Goal: Navigation & Orientation: Find specific page/section

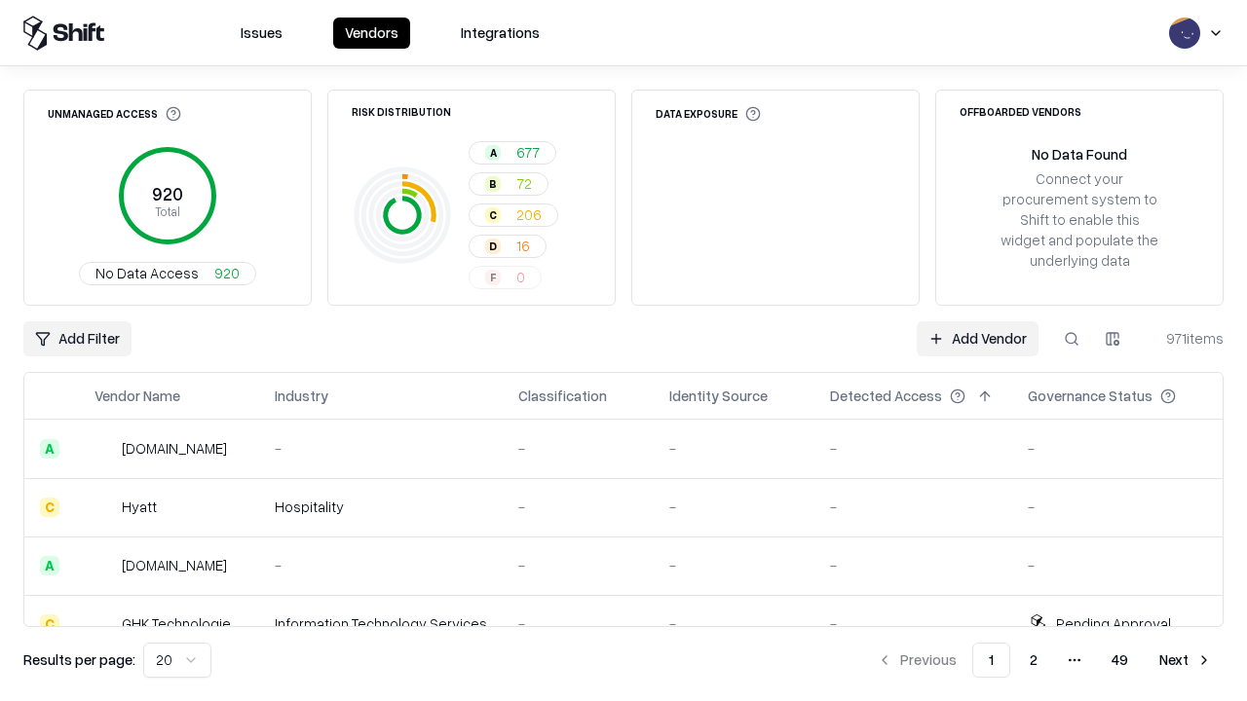
click at [177, 660] on html "Issues Vendors Integrations Unmanaged Access 920 Total No Data Access 920 Risk …" at bounding box center [623, 350] width 1247 height 701
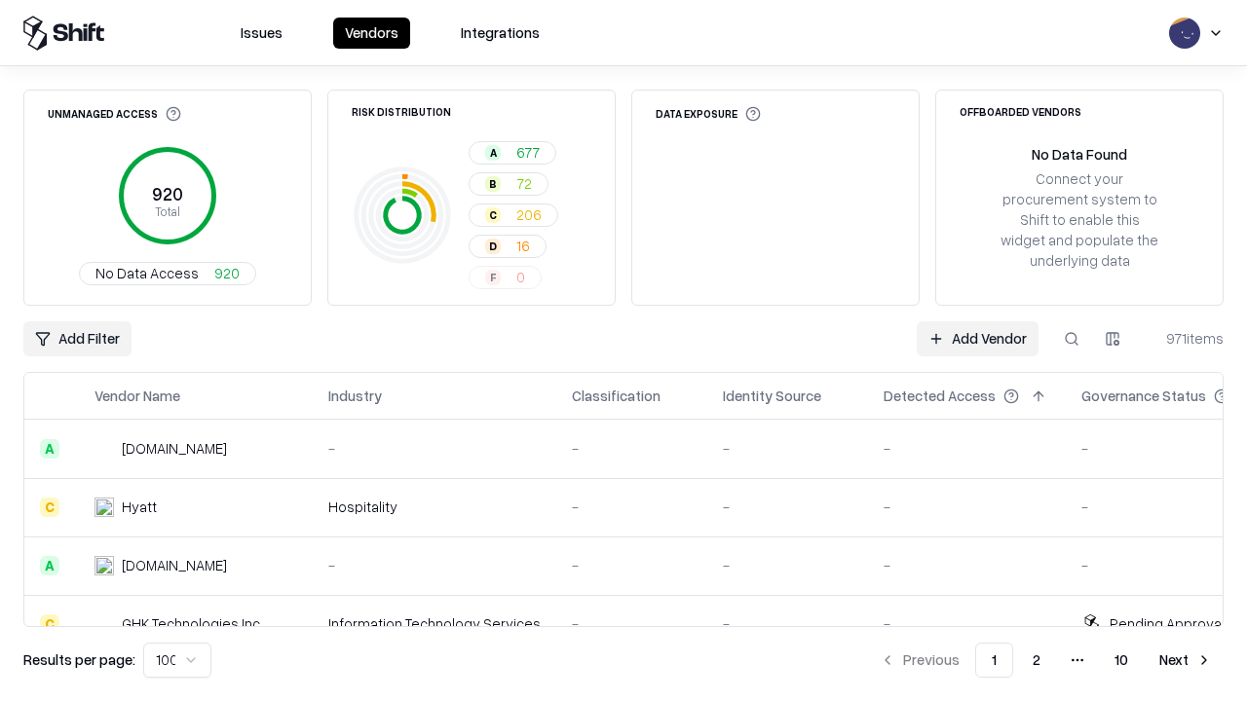
click at [1185, 660] on button "Next" at bounding box center [1185, 660] width 76 height 35
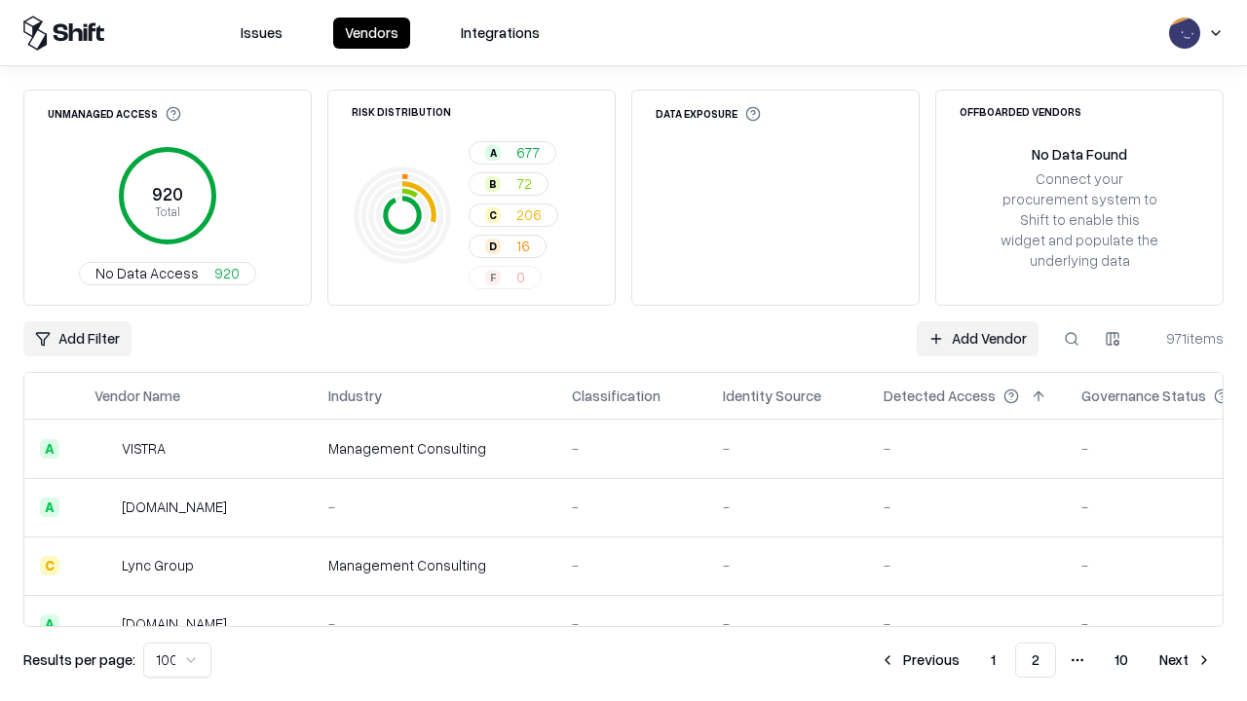
click at [1185, 660] on button "Next" at bounding box center [1185, 660] width 76 height 35
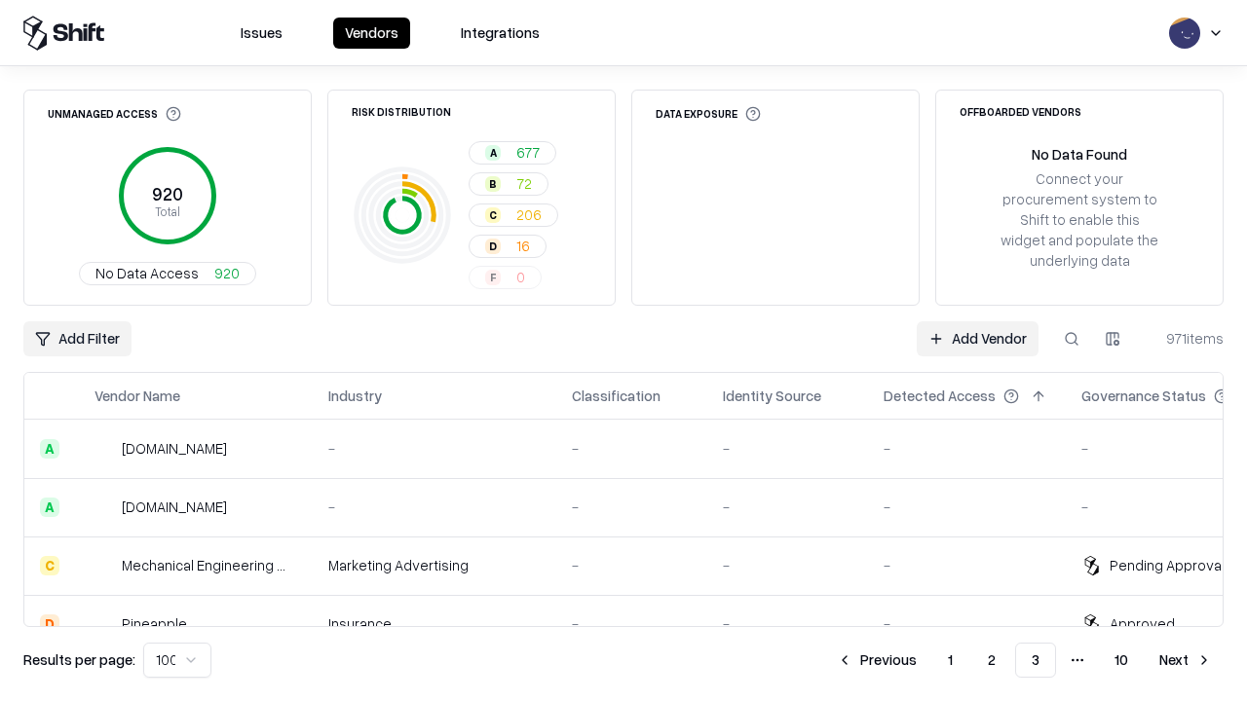
click at [1185, 660] on button "Next" at bounding box center [1185, 660] width 76 height 35
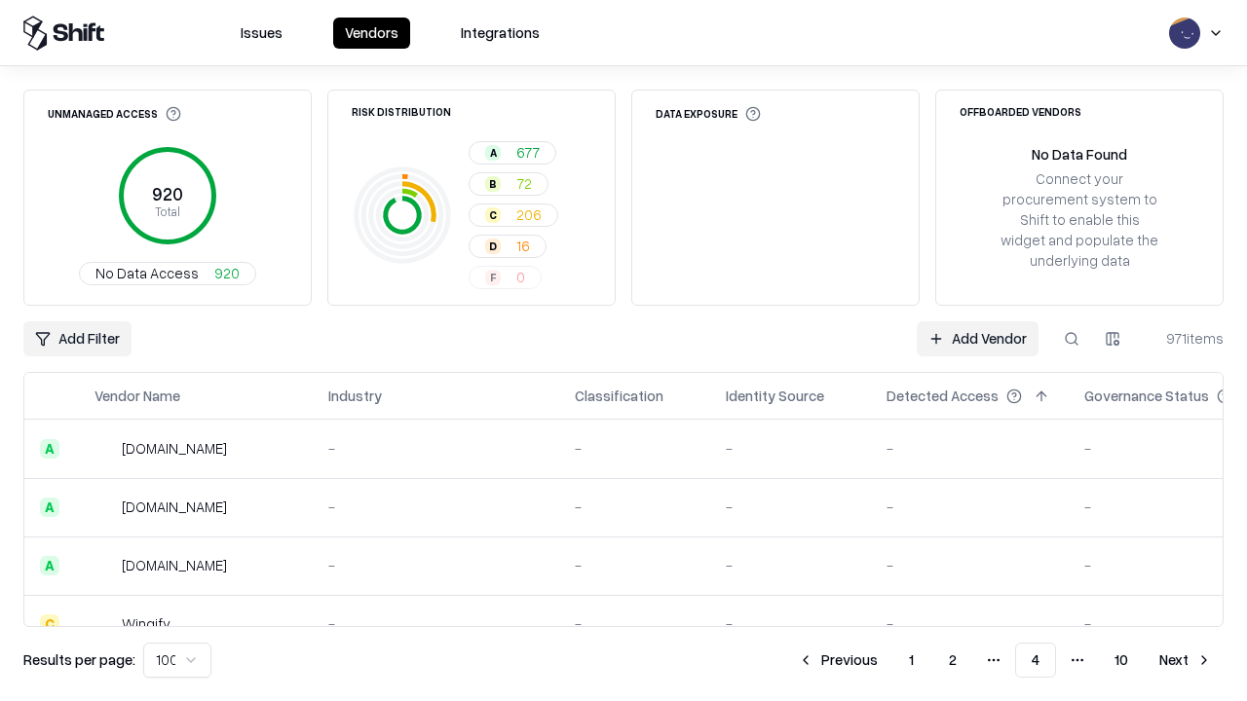
click at [1185, 660] on button "Next" at bounding box center [1185, 660] width 76 height 35
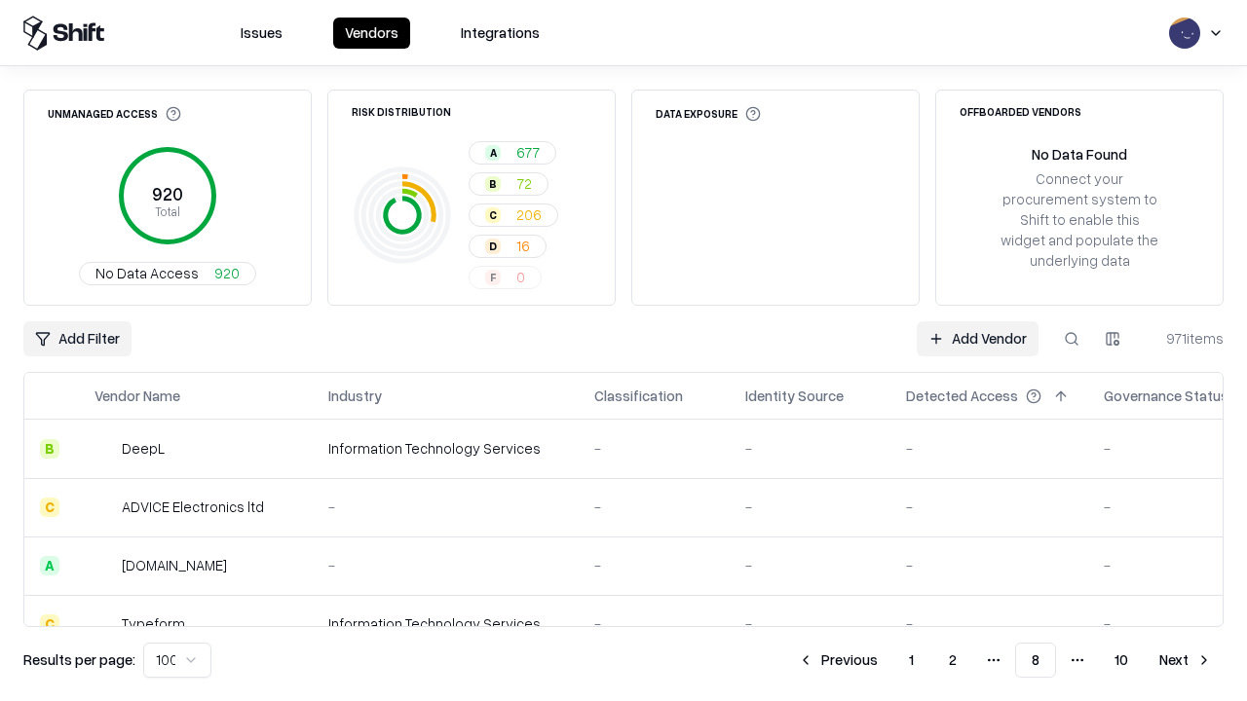
click at [1185, 660] on button "Next" at bounding box center [1185, 660] width 76 height 35
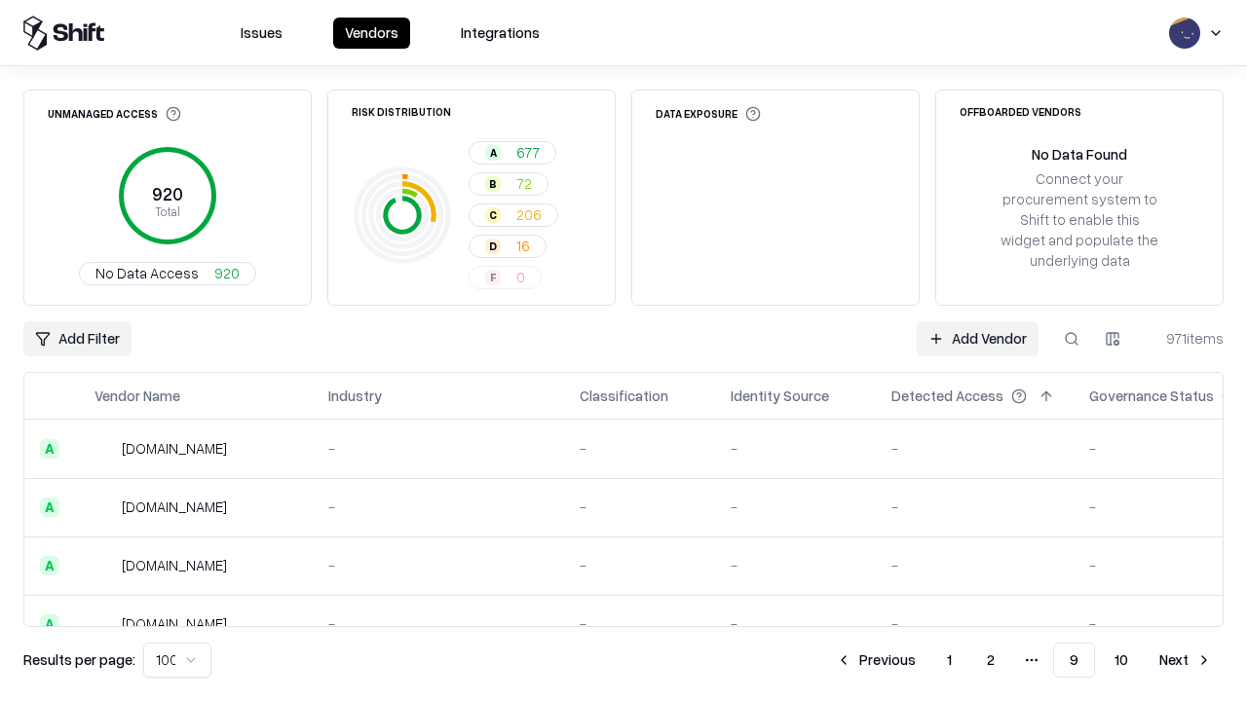
click at [1185, 660] on button "Next" at bounding box center [1185, 660] width 76 height 35
click at [919, 660] on button "Previous" at bounding box center [919, 660] width 103 height 35
click at [876, 660] on button "Previous" at bounding box center [875, 660] width 103 height 35
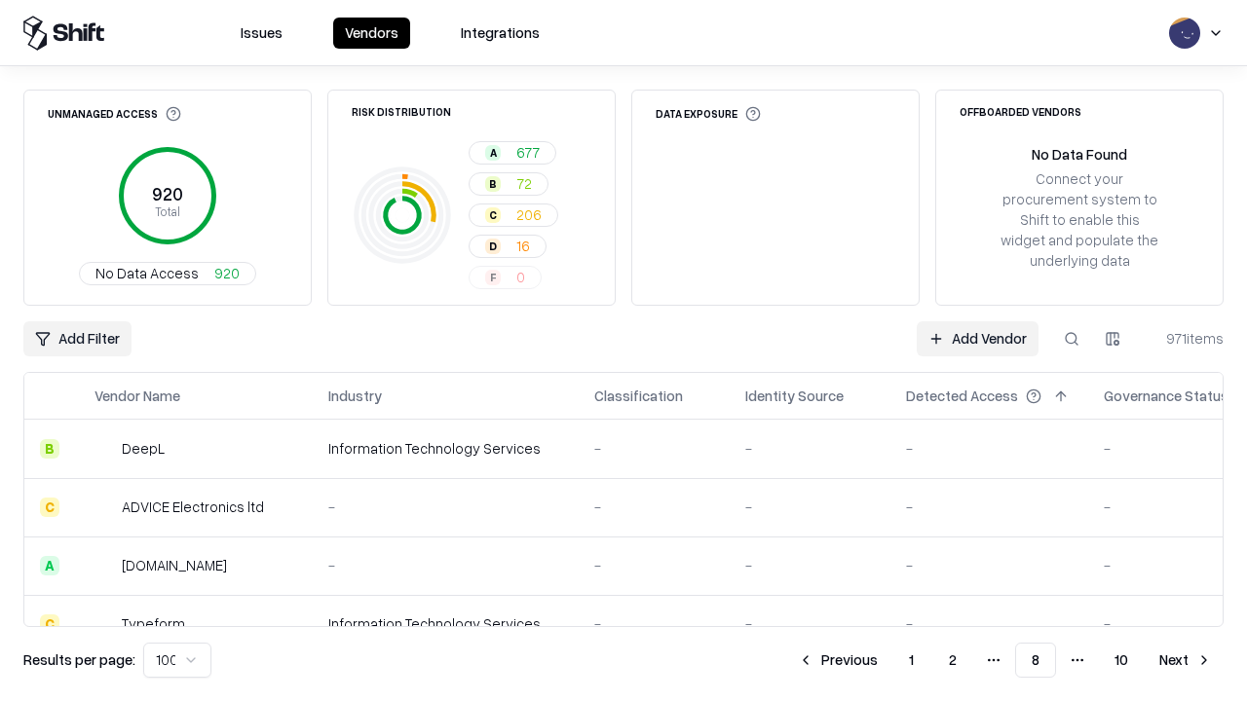
click at [838, 660] on button "Previous" at bounding box center [837, 660] width 103 height 35
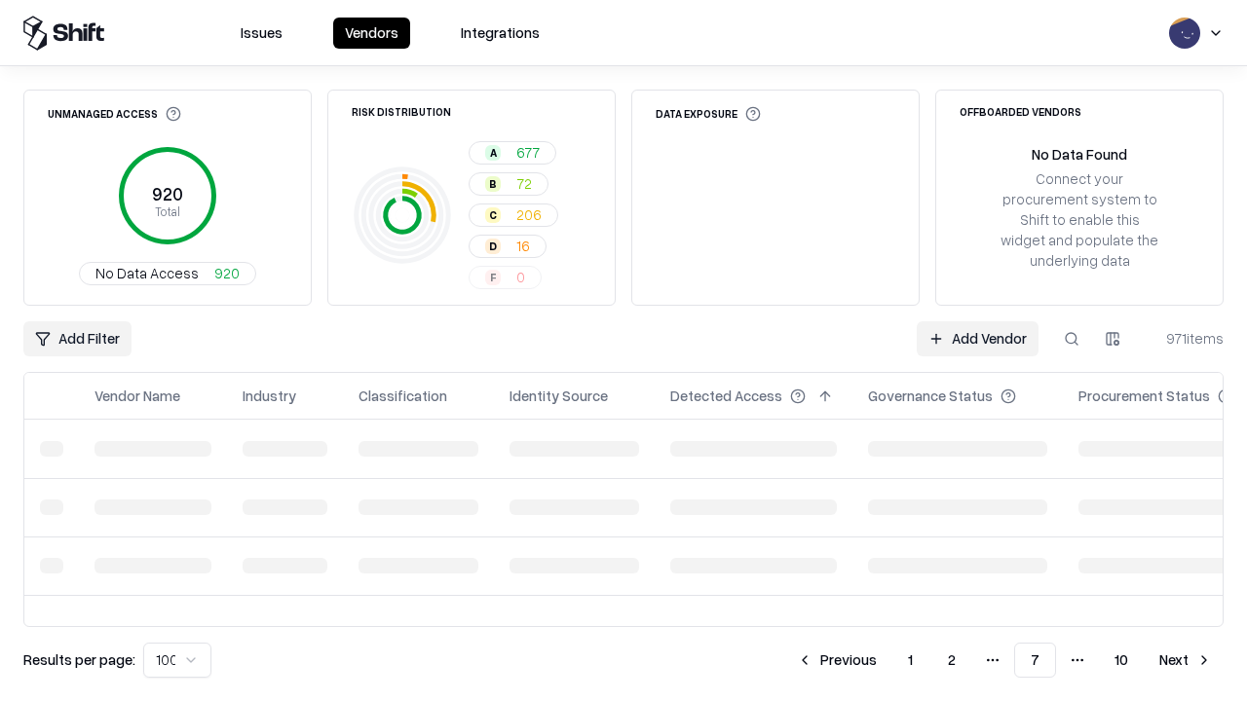
click at [837, 660] on button "Previous" at bounding box center [836, 660] width 103 height 35
